Goal: Transaction & Acquisition: Purchase product/service

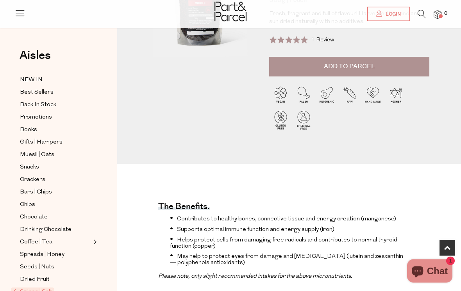
scroll to position [119, 0]
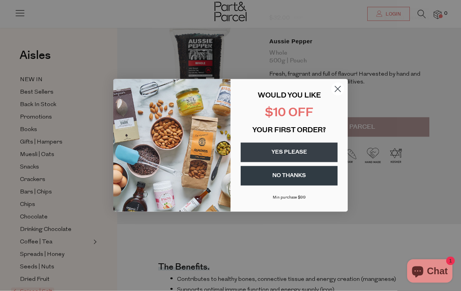
click at [340, 94] on circle "Close dialog" at bounding box center [337, 89] width 13 height 13
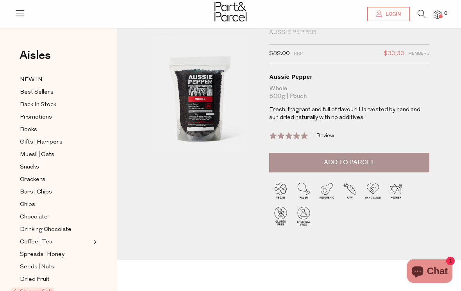
scroll to position [0, 0]
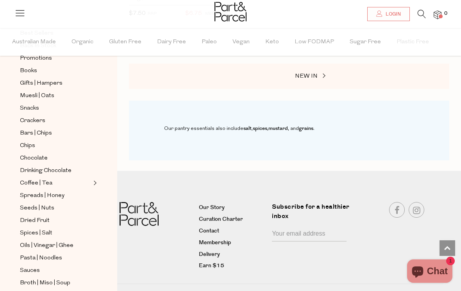
scroll to position [84, 0]
click at [67, 166] on span "Drinking Chocolate" at bounding box center [46, 170] width 52 height 9
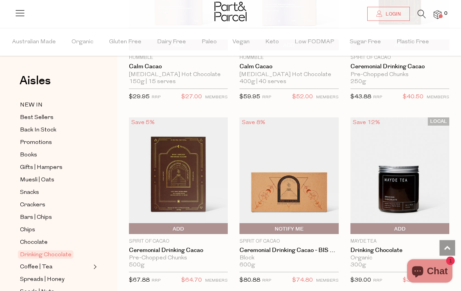
scroll to position [557, 0]
click at [192, 187] on img at bounding box center [178, 176] width 99 height 117
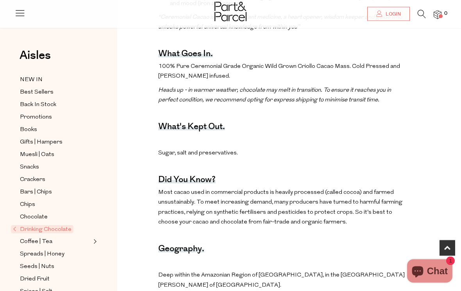
scroll to position [409, 0]
